Goal: Transaction & Acquisition: Purchase product/service

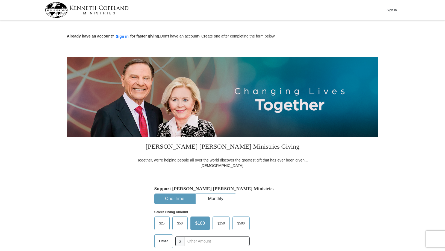
click at [173, 200] on button "One-Time" at bounding box center [175, 198] width 40 height 10
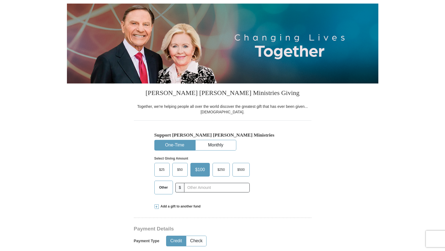
scroll to position [111, 0]
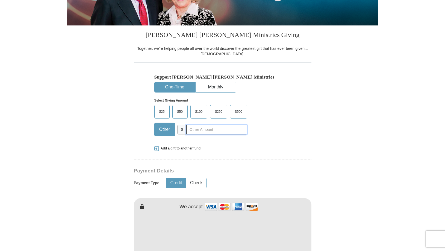
click at [191, 131] on input "text" at bounding box center [216, 130] width 61 height 10
type input "300."
click at [177, 182] on button "Credit" at bounding box center [175, 183] width 19 height 10
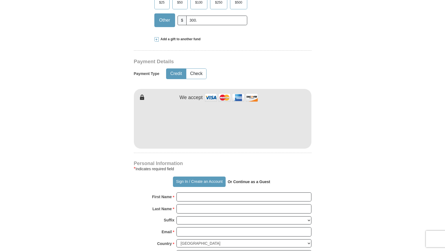
scroll to position [223, 0]
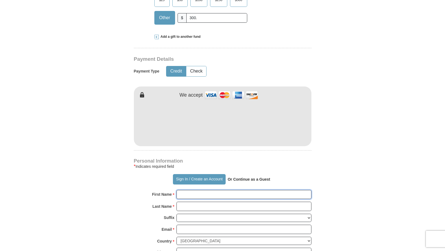
click at [193, 197] on input "First Name *" at bounding box center [244, 194] width 135 height 9
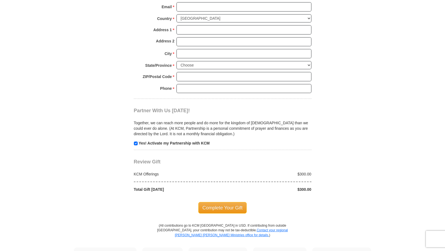
scroll to position [502, 0]
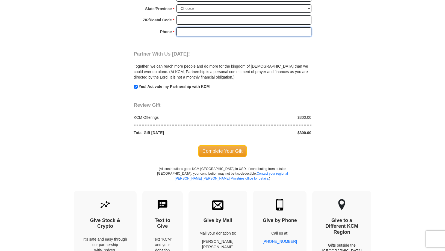
click at [186, 32] on input "Phone * *" at bounding box center [244, 31] width 135 height 9
type input "512-9134499"
click at [192, 18] on input "ZIP/Postal Code *" at bounding box center [244, 19] width 135 height 9
type input "78957"
type input "[PERSON_NAME]"
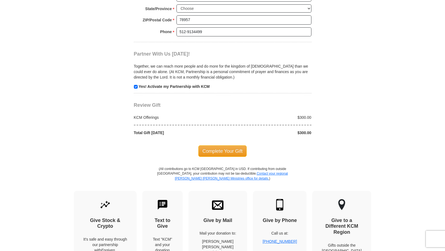
type input "[PERSON_NAME]"
type input "[PERSON_NAME][EMAIL_ADDRESS][DOMAIN_NAME]"
type input "[STREET_ADDRESS][PERSON_NAME]"
type input "[GEOGRAPHIC_DATA]"
select select "[GEOGRAPHIC_DATA]"
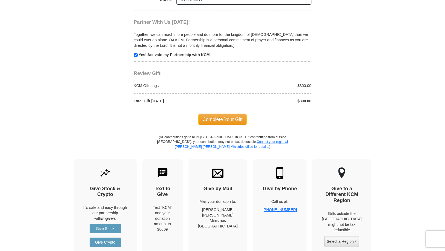
scroll to position [613, 0]
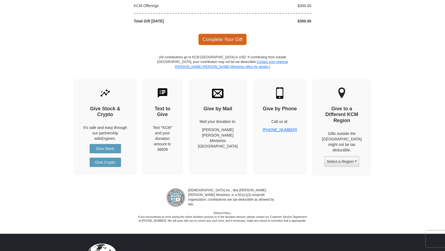
type input "78957-2134"
click at [229, 41] on span "Complete Your Gift" at bounding box center [222, 39] width 48 height 11
